Goal: Task Accomplishment & Management: Contribute content

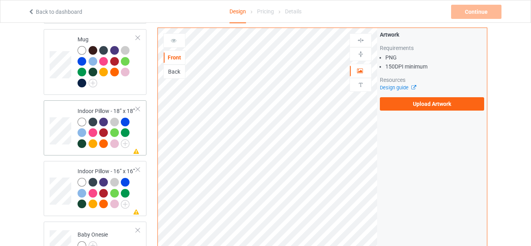
scroll to position [590, 0]
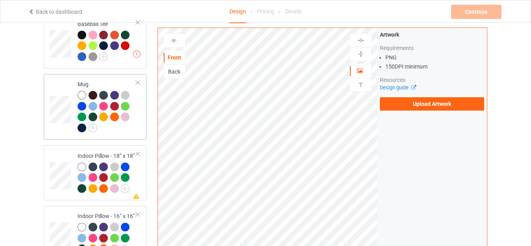
click at [100, 80] on div "Mug" at bounding box center [107, 105] width 59 height 51
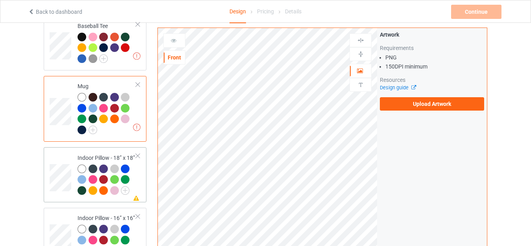
scroll to position [590, 0]
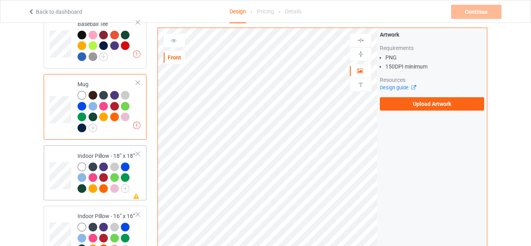
click at [102, 152] on div "Indoor Pillow - 18” x 18”" at bounding box center [107, 172] width 59 height 41
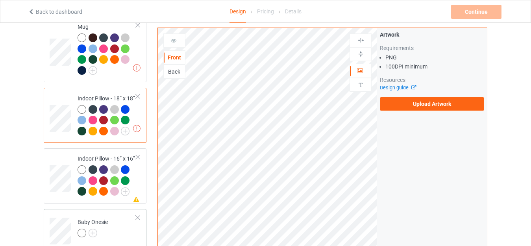
scroll to position [708, 0]
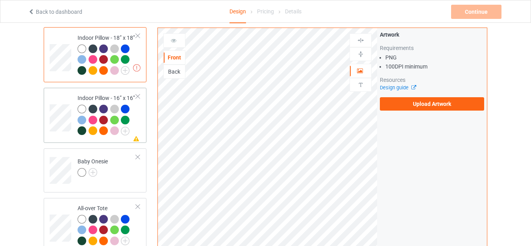
click at [93, 94] on div "Indoor Pillow - 16” x 16”" at bounding box center [107, 114] width 59 height 41
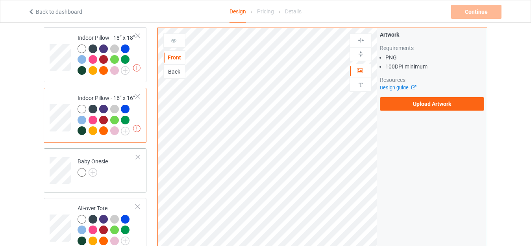
click at [92, 152] on td "Baby Onesie" at bounding box center [106, 168] width 67 height 33
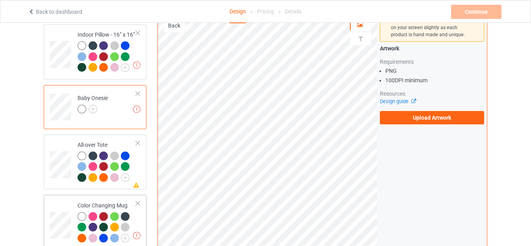
scroll to position [866, 0]
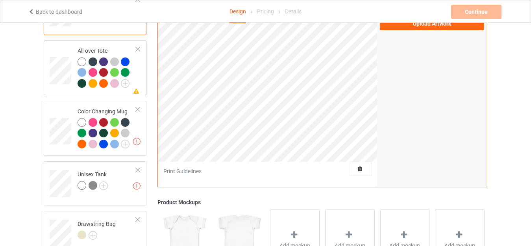
click at [92, 44] on td "Missing artwork on 1 side(s) All-over Tote" at bounding box center [106, 68] width 67 height 49
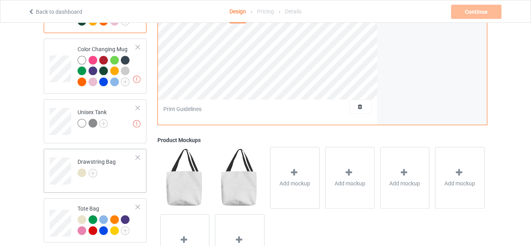
scroll to position [975, 0]
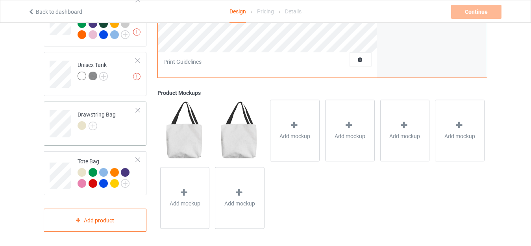
click at [89, 105] on td "Drawstring Bag" at bounding box center [106, 121] width 67 height 33
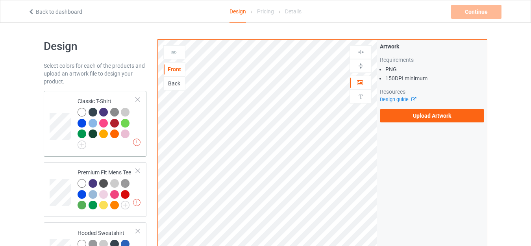
click at [93, 96] on td "Missing artworks Classic T-Shirt" at bounding box center [106, 123] width 67 height 59
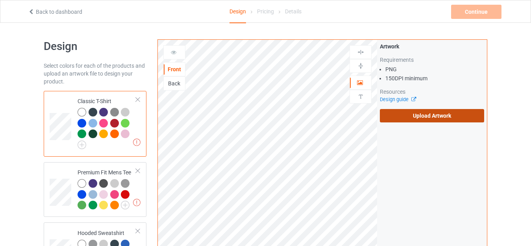
click at [418, 117] on label "Upload Artwork" at bounding box center [432, 115] width 104 height 13
click at [0, 0] on input "Upload Artwork" at bounding box center [0, 0] width 0 height 0
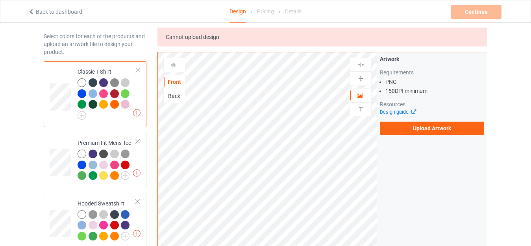
scroll to position [79, 0]
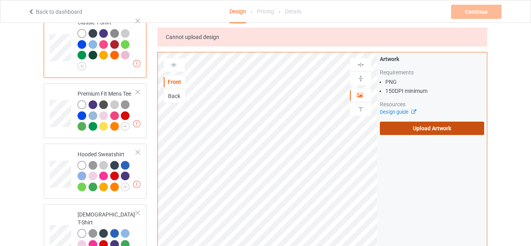
click at [425, 128] on label "Upload Artwork" at bounding box center [432, 128] width 104 height 13
click at [0, 0] on input "Upload Artwork" at bounding box center [0, 0] width 0 height 0
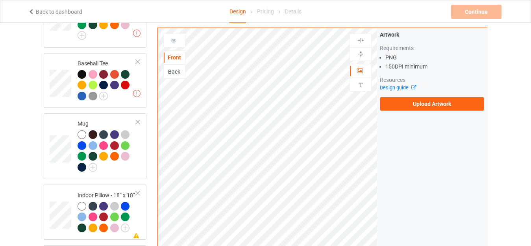
scroll to position [590, 0]
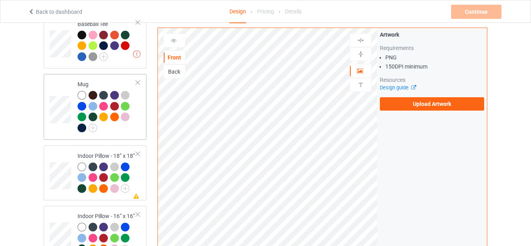
click at [99, 80] on div "Mug" at bounding box center [107, 105] width 59 height 51
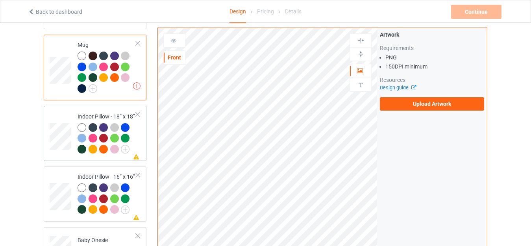
click at [98, 113] on div "Indoor Pillow - 18” x 18”" at bounding box center [107, 133] width 59 height 41
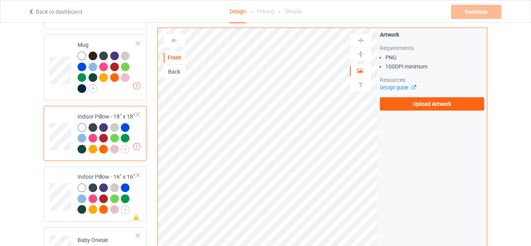
drag, startPoint x: 88, startPoint y: 168, endPoint x: 156, endPoint y: 159, distance: 68.7
click at [89, 170] on td "Missing artwork on 1 side(s) Indoor Pillow - 16” x 16”" at bounding box center [106, 194] width 67 height 49
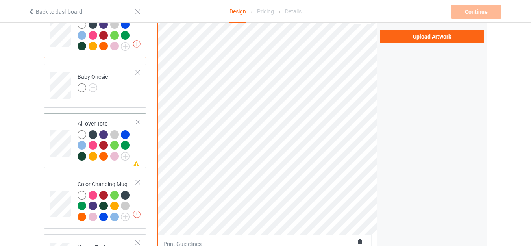
scroll to position [748, 0]
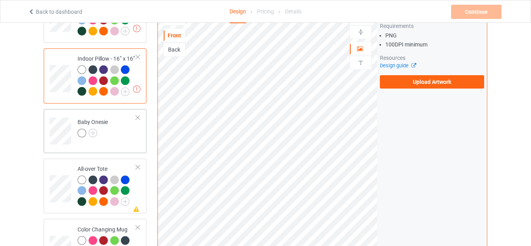
click at [83, 112] on td "Baby Onesie" at bounding box center [106, 128] width 67 height 33
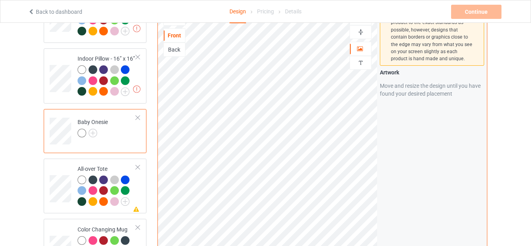
scroll to position [669, 0]
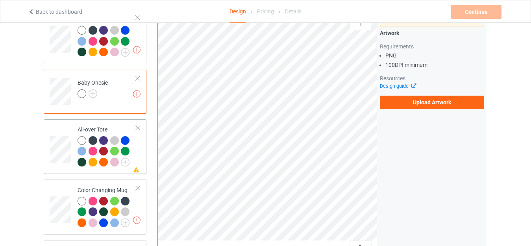
click at [99, 126] on div "All-over Tote" at bounding box center [107, 146] width 59 height 41
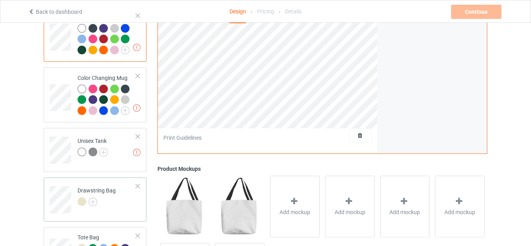
scroll to position [975, 0]
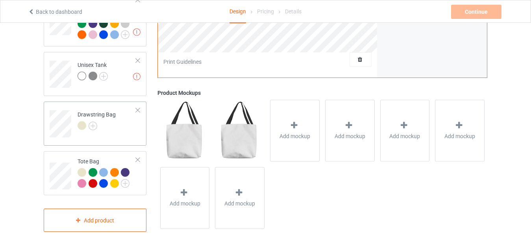
click at [89, 107] on td "Drawstring Bag" at bounding box center [106, 121] width 67 height 33
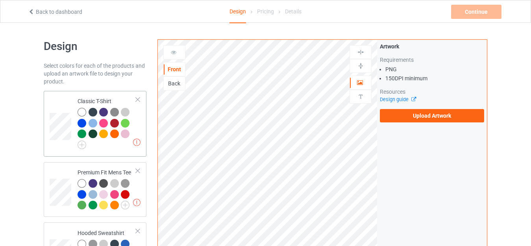
click at [91, 98] on div "Classic T-Shirt" at bounding box center [107, 121] width 59 height 49
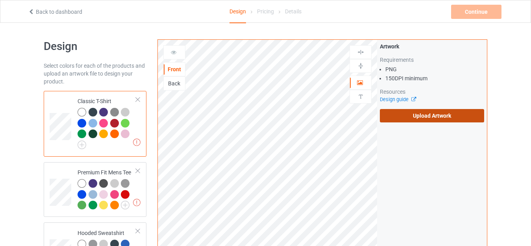
click at [422, 120] on label "Upload Artwork" at bounding box center [432, 115] width 104 height 13
click at [0, 0] on input "Upload Artwork" at bounding box center [0, 0] width 0 height 0
